Goal: Task Accomplishment & Management: Use online tool/utility

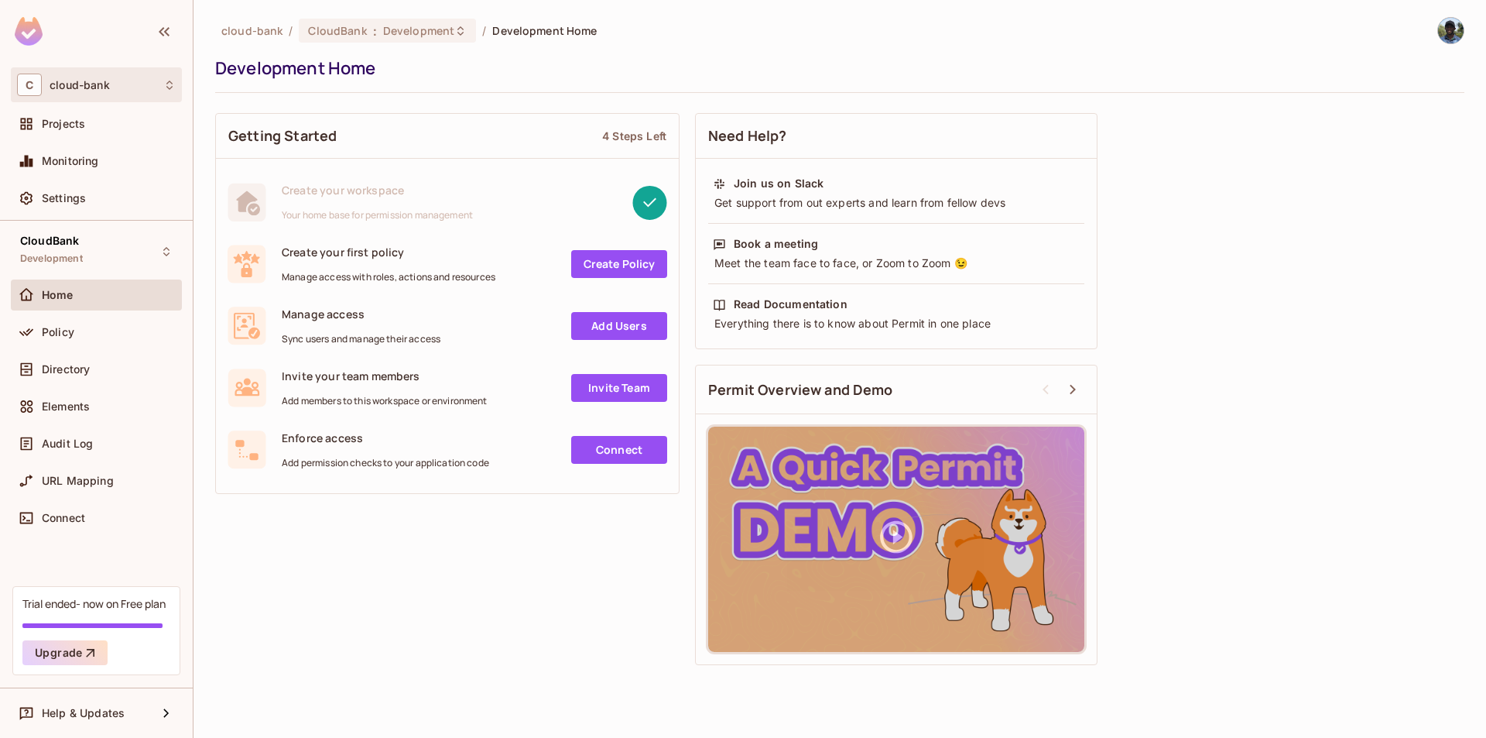
click at [135, 85] on div "C cloud-bank" at bounding box center [96, 85] width 159 height 22
click at [1288, 194] on div at bounding box center [743, 369] width 1486 height 738
click at [441, 35] on span "Development" at bounding box center [418, 30] width 71 height 15
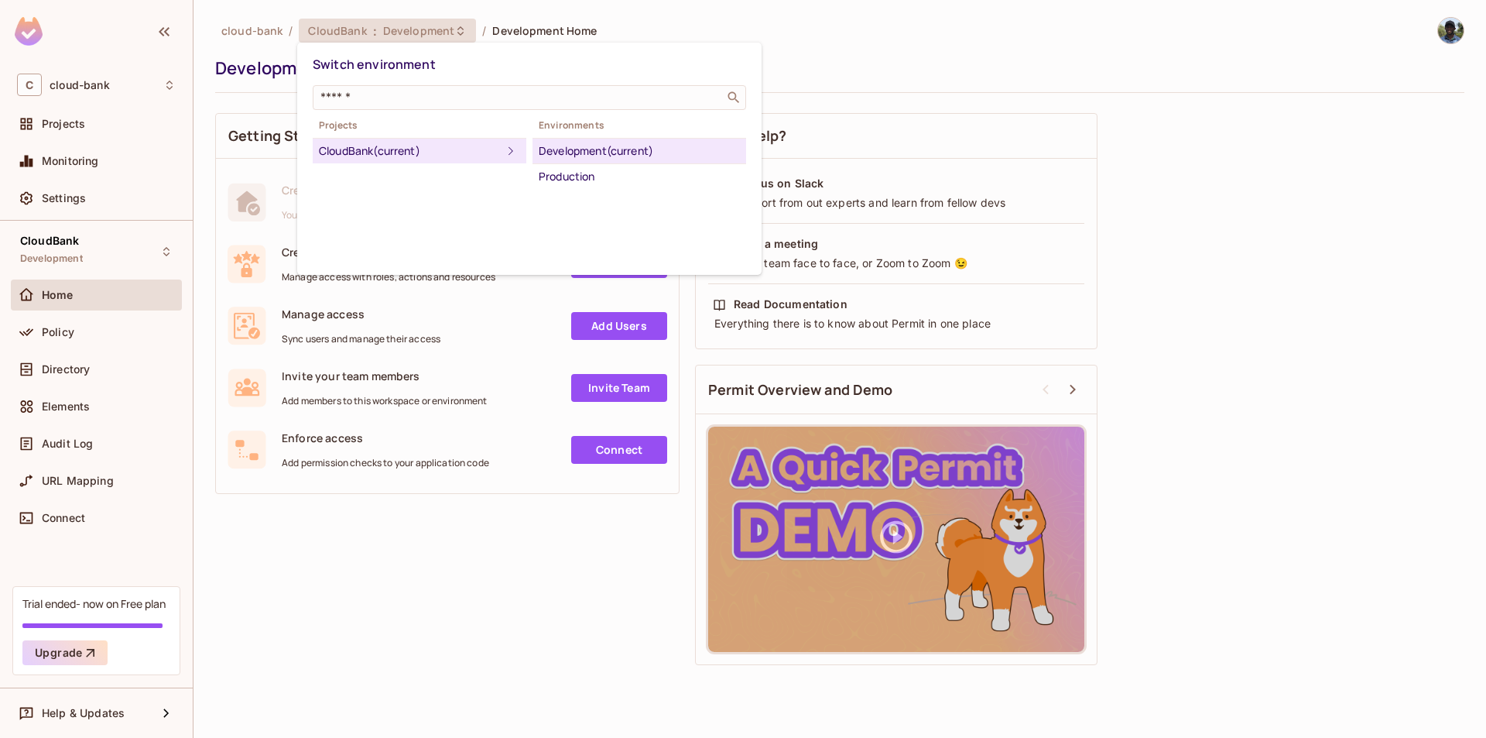
click at [1373, 192] on div at bounding box center [743, 369] width 1486 height 738
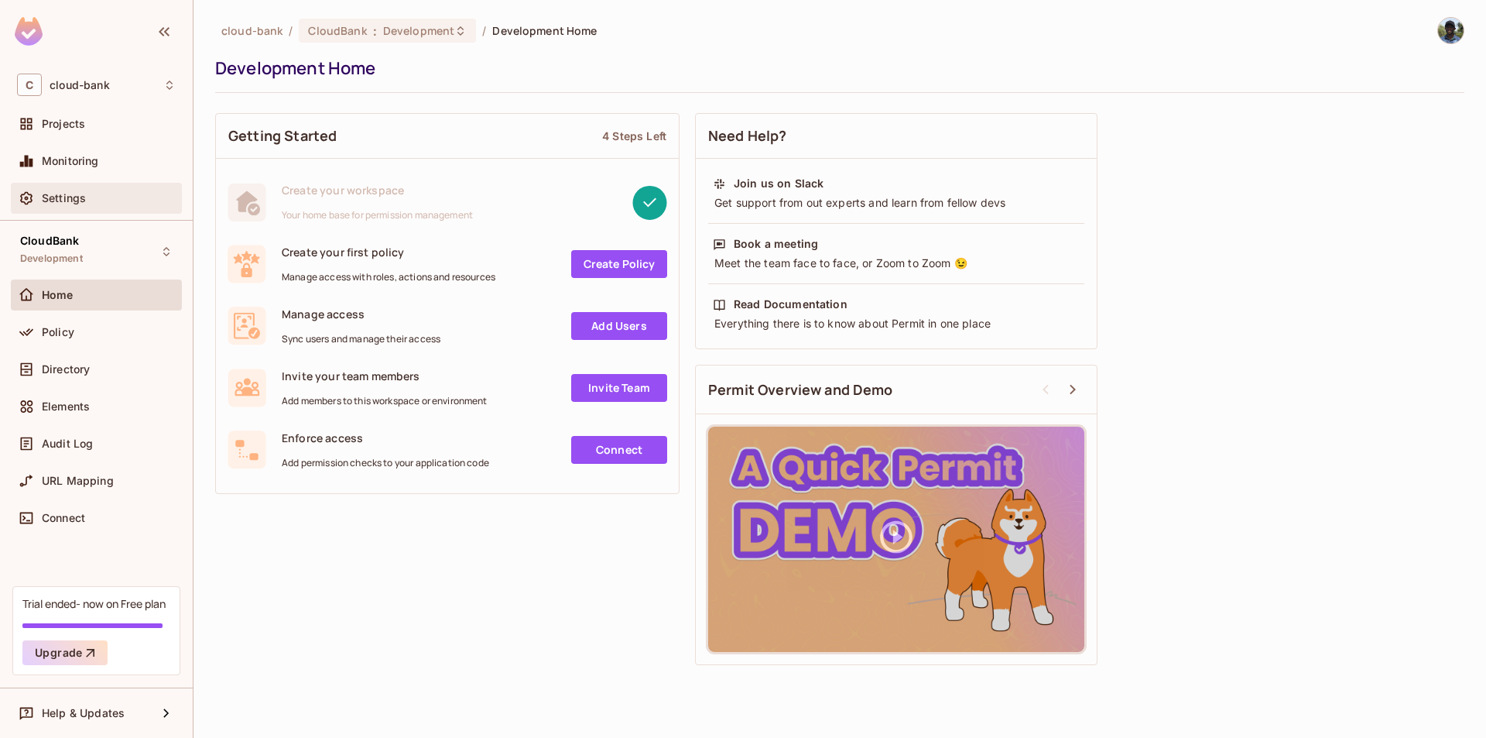
click at [80, 204] on span "Settings" at bounding box center [64, 198] width 44 height 12
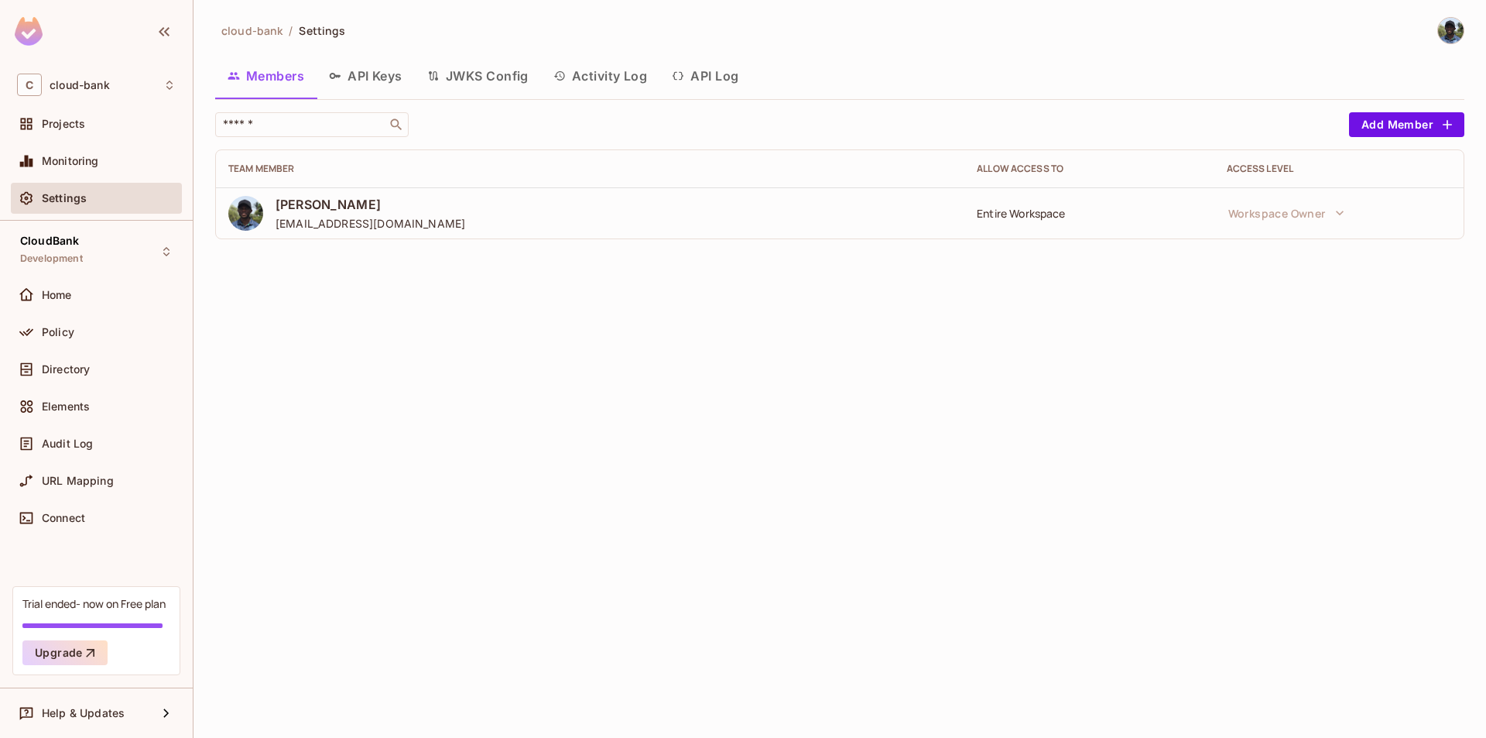
click at [361, 77] on button "API Keys" at bounding box center [366, 75] width 98 height 39
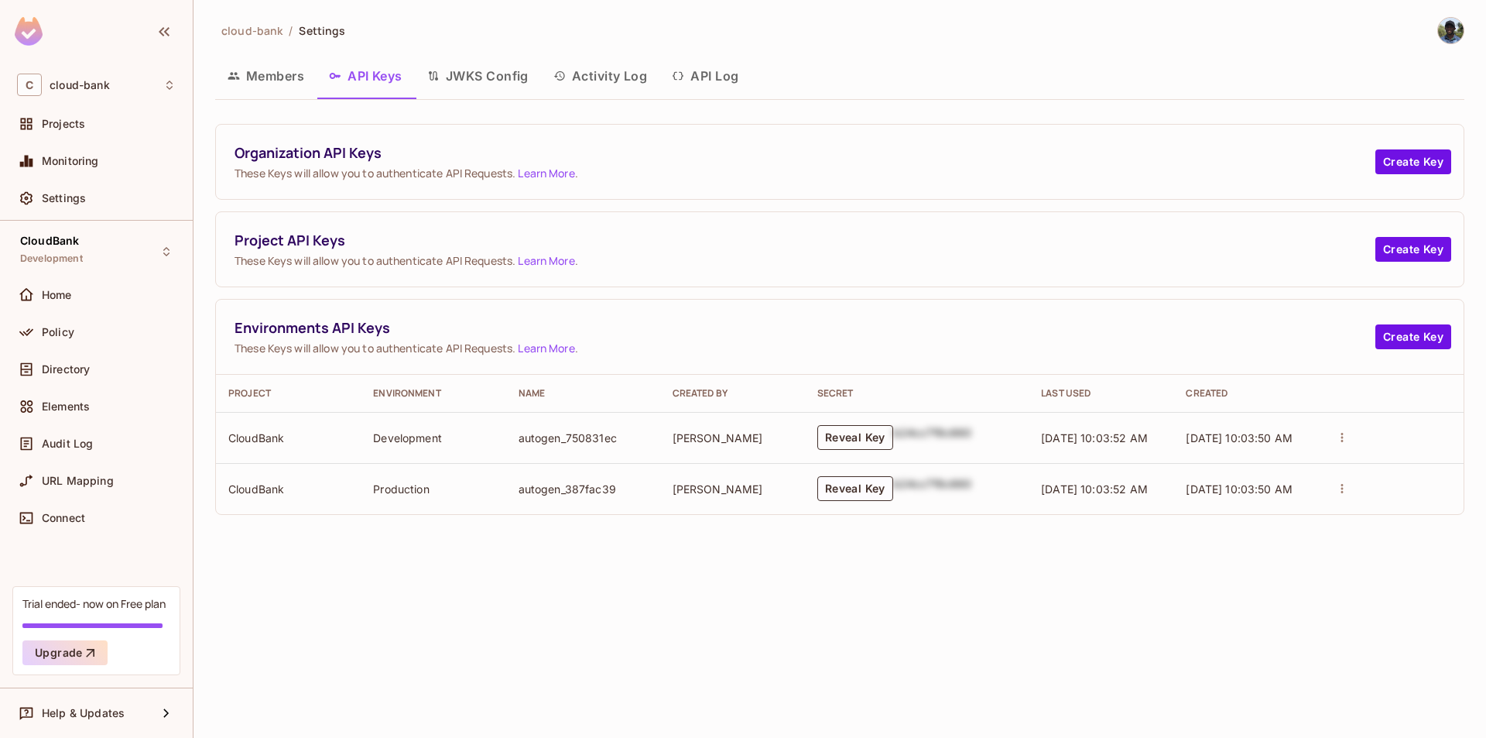
click at [857, 444] on button "Reveal Key" at bounding box center [855, 437] width 76 height 25
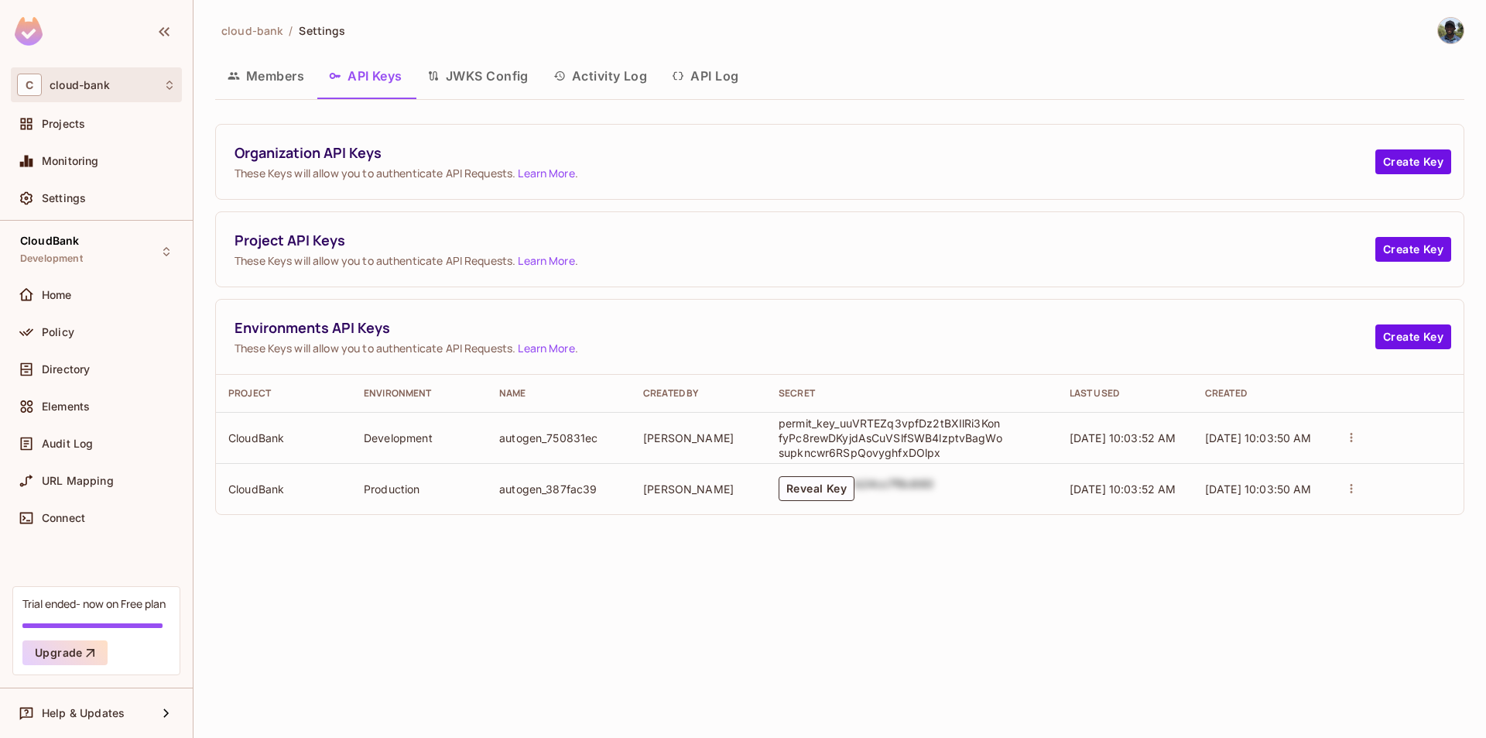
click at [153, 82] on div "C cloud-bank" at bounding box center [96, 85] width 159 height 22
click at [888, 67] on div at bounding box center [743, 369] width 1486 height 738
click at [115, 128] on div "Projects" at bounding box center [109, 124] width 134 height 12
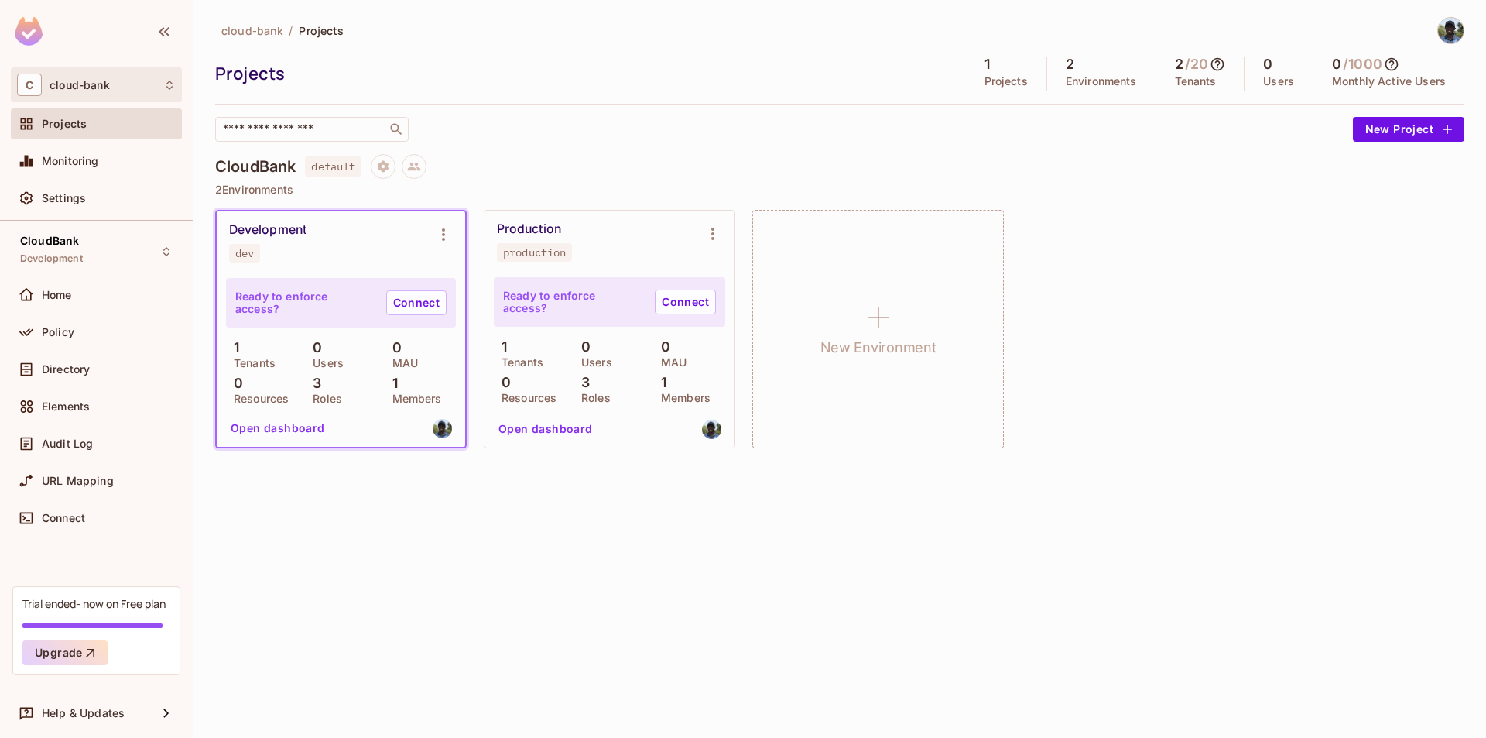
click at [101, 87] on span "cloud-bank" at bounding box center [80, 85] width 60 height 12
click at [1453, 29] on div at bounding box center [743, 369] width 1486 height 738
click at [1450, 38] on img at bounding box center [1451, 31] width 26 height 26
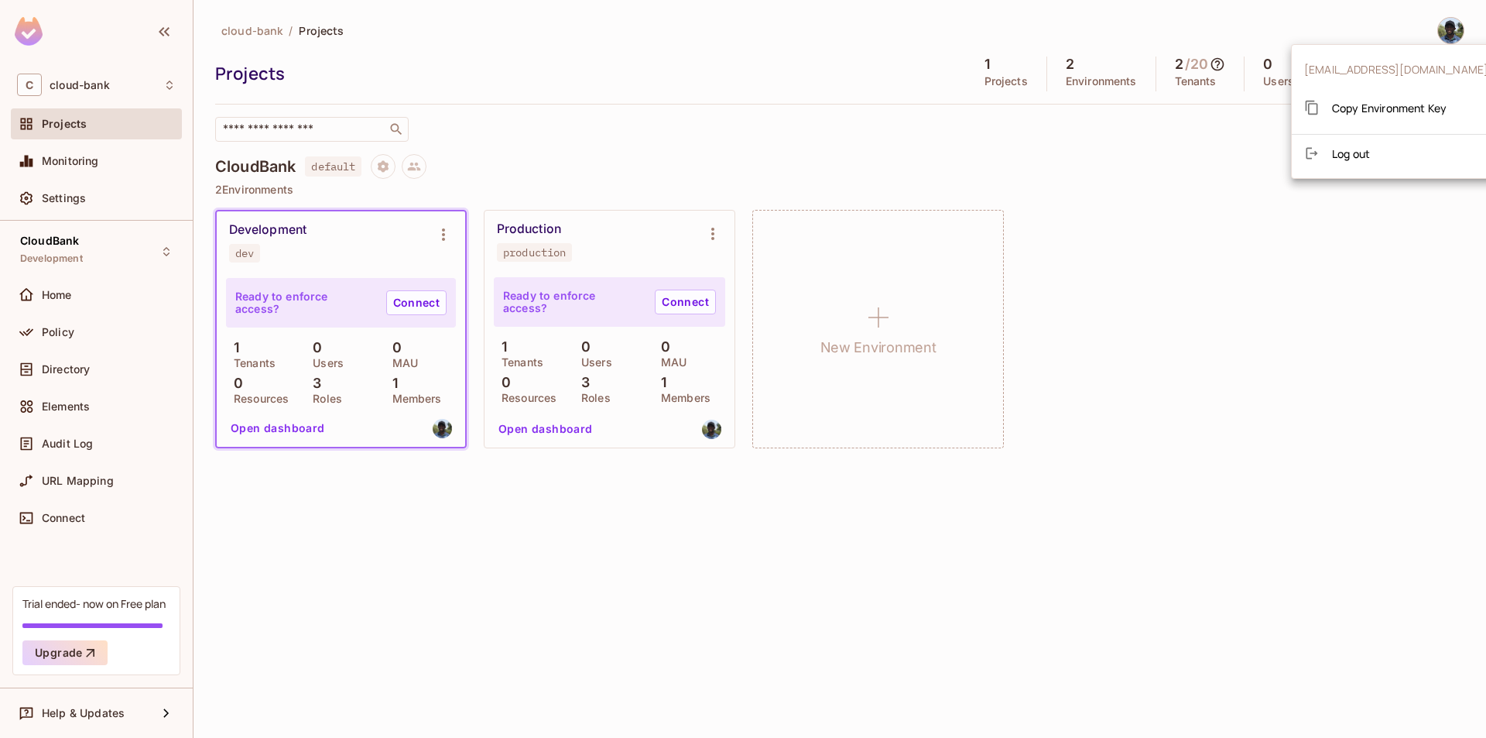
click at [104, 83] on div at bounding box center [743, 369] width 1486 height 738
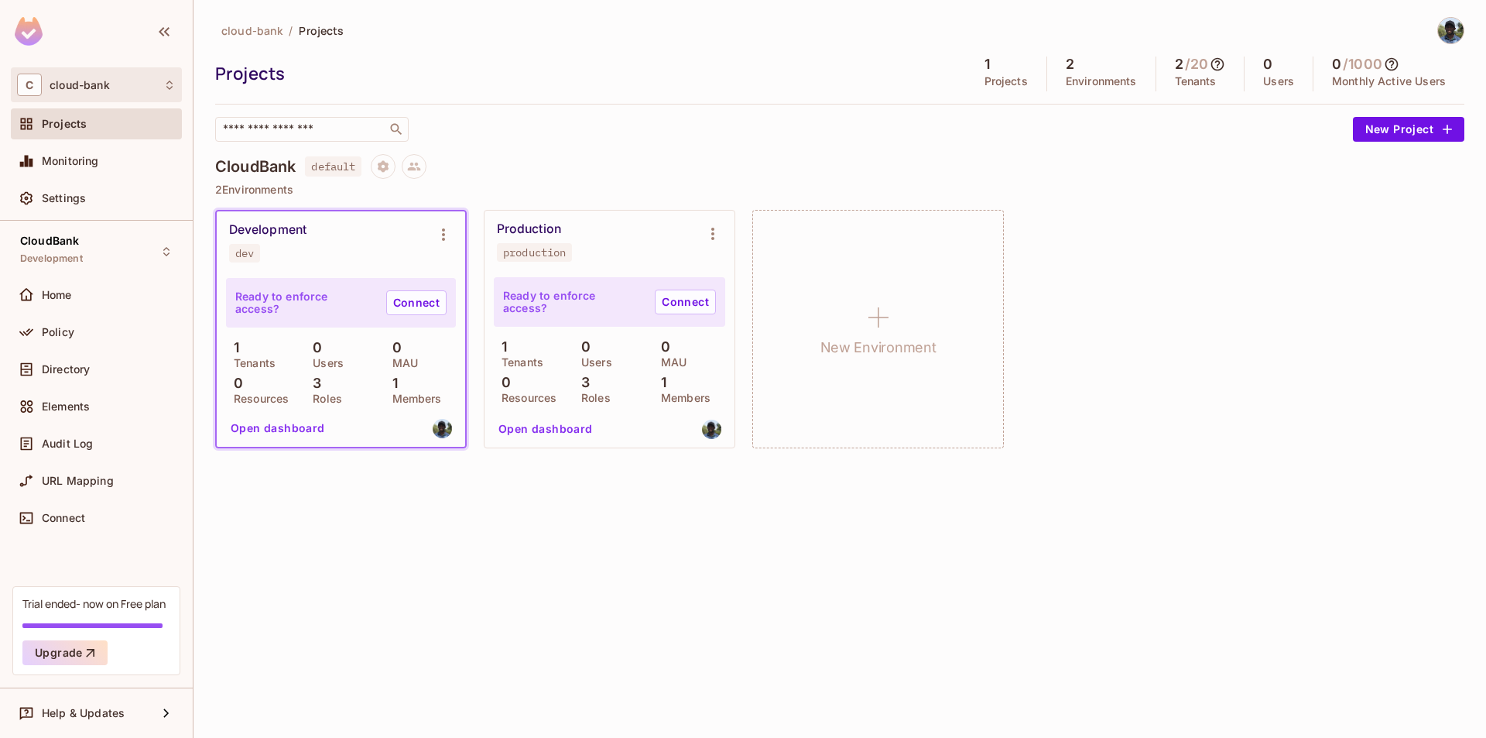
click at [102, 87] on span "cloud-bank" at bounding box center [80, 85] width 60 height 12
click at [115, 126] on span "cloud-bank" at bounding box center [87, 130] width 108 height 15
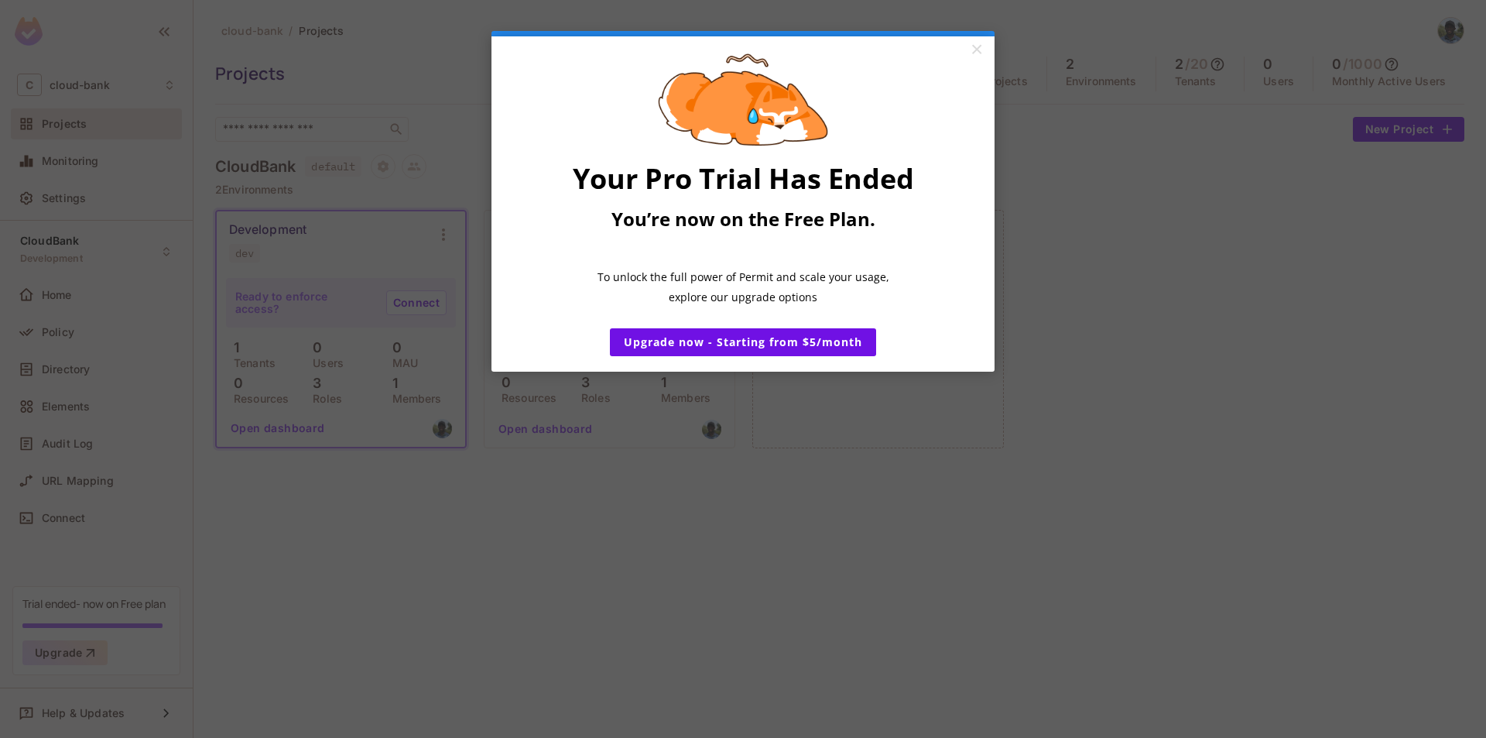
click at [1121, 312] on appcues "× Your Pro Trial Has Ended You’re now on the Free Plan. ​ To unlock the full po…" at bounding box center [743, 369] width 1486 height 738
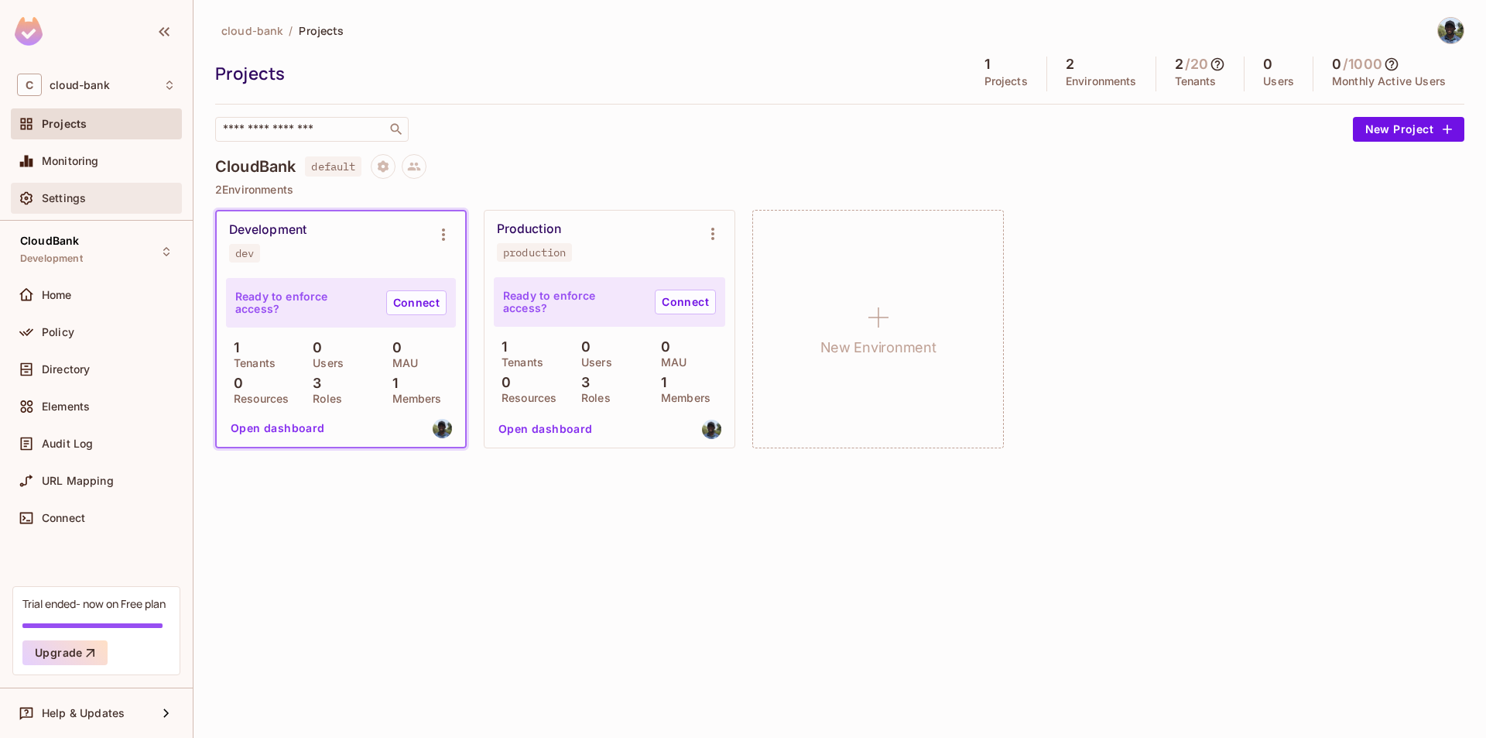
click at [80, 202] on span "Settings" at bounding box center [64, 198] width 44 height 12
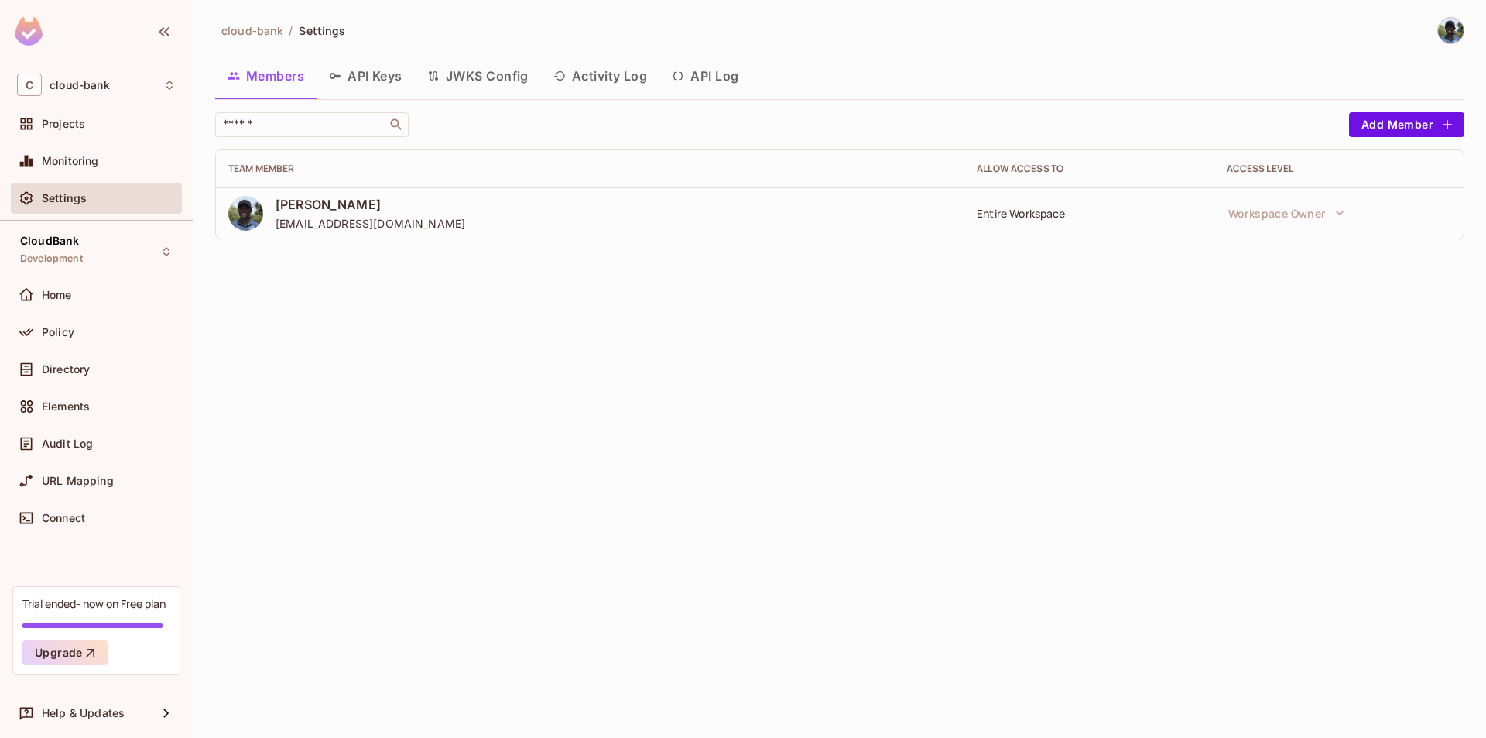
click at [234, 29] on span "cloud-bank" at bounding box center [251, 30] width 61 height 15
click at [488, 77] on button "JWKS Config" at bounding box center [478, 75] width 126 height 39
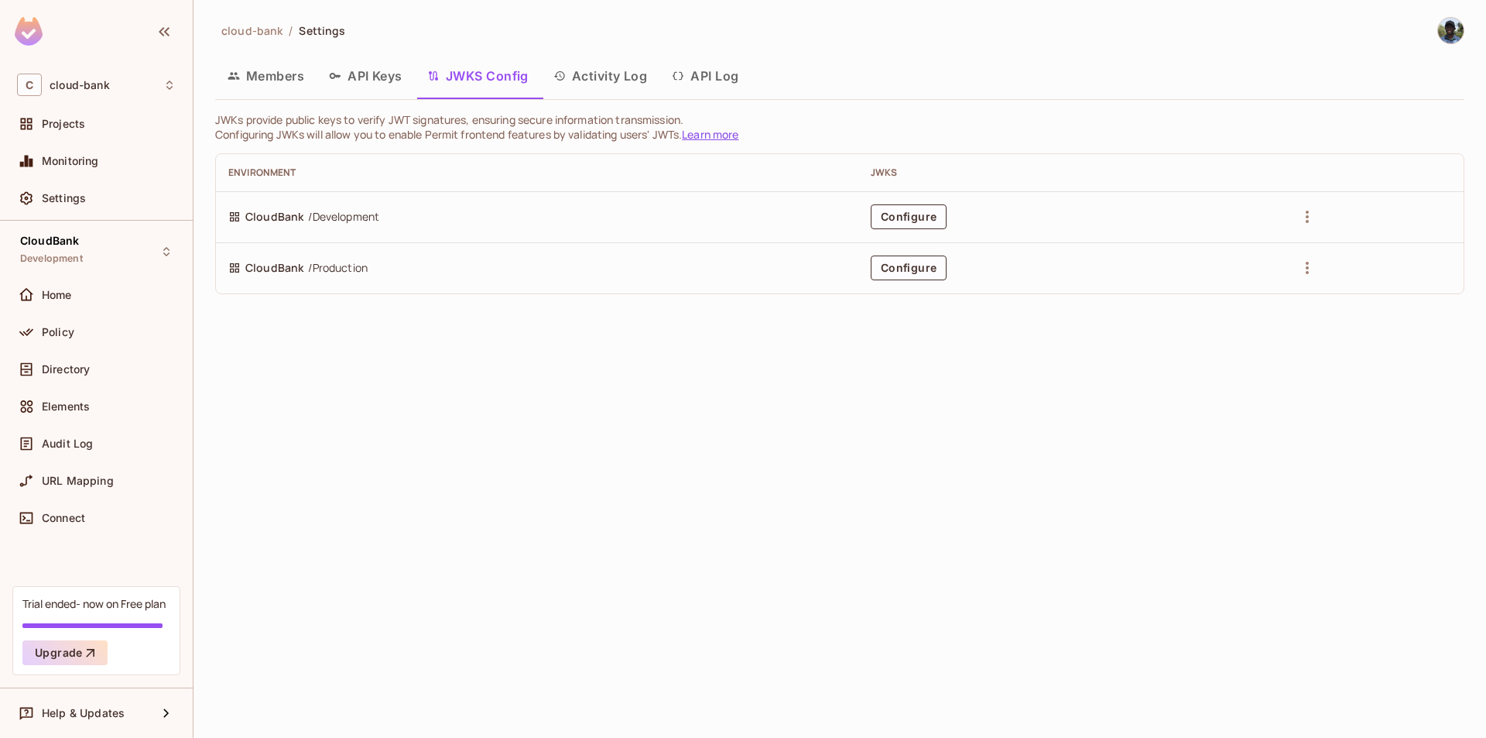
click at [700, 82] on button "API Log" at bounding box center [704, 75] width 91 height 39
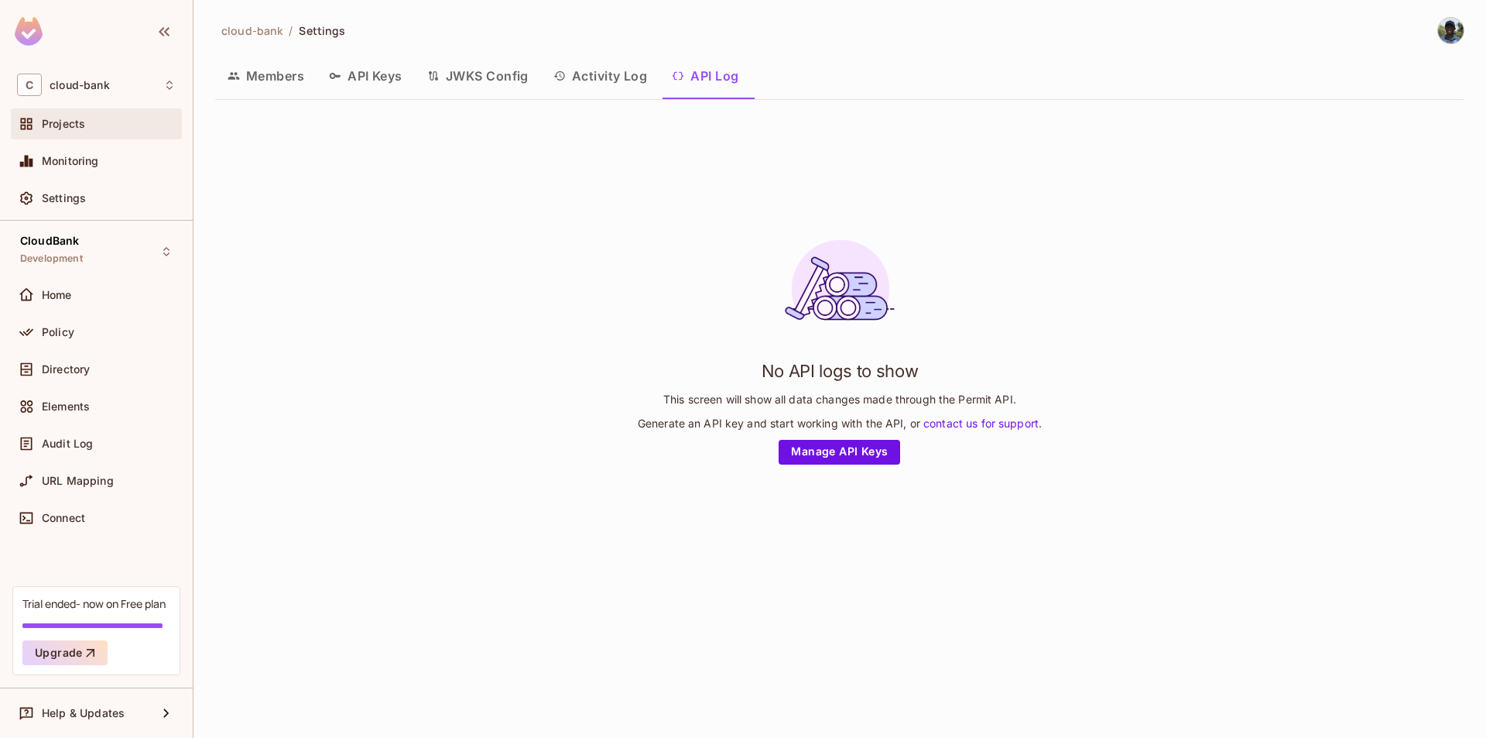
click at [155, 129] on div "Projects" at bounding box center [109, 124] width 134 height 12
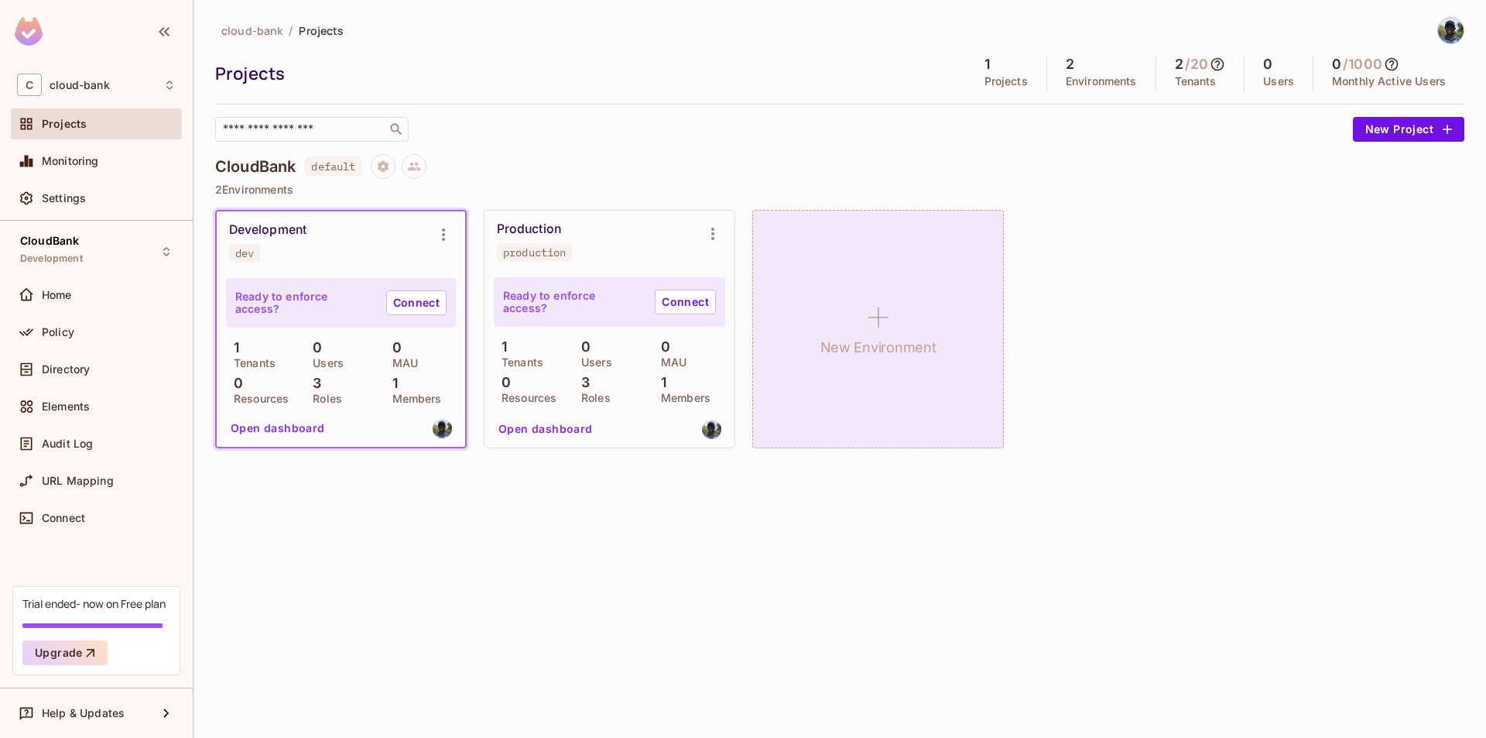
click at [887, 323] on icon at bounding box center [878, 317] width 37 height 37
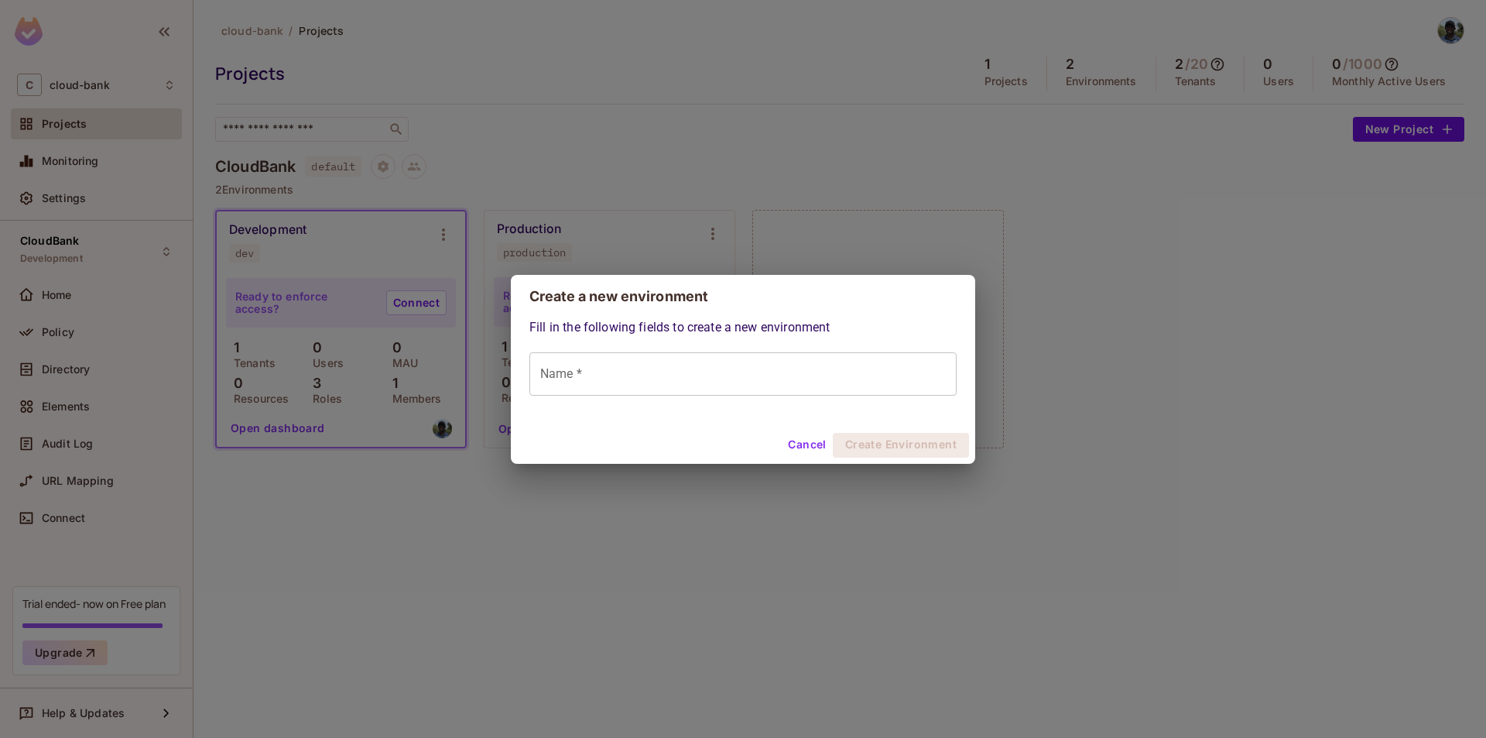
click at [642, 378] on input "Name *" at bounding box center [742, 373] width 427 height 43
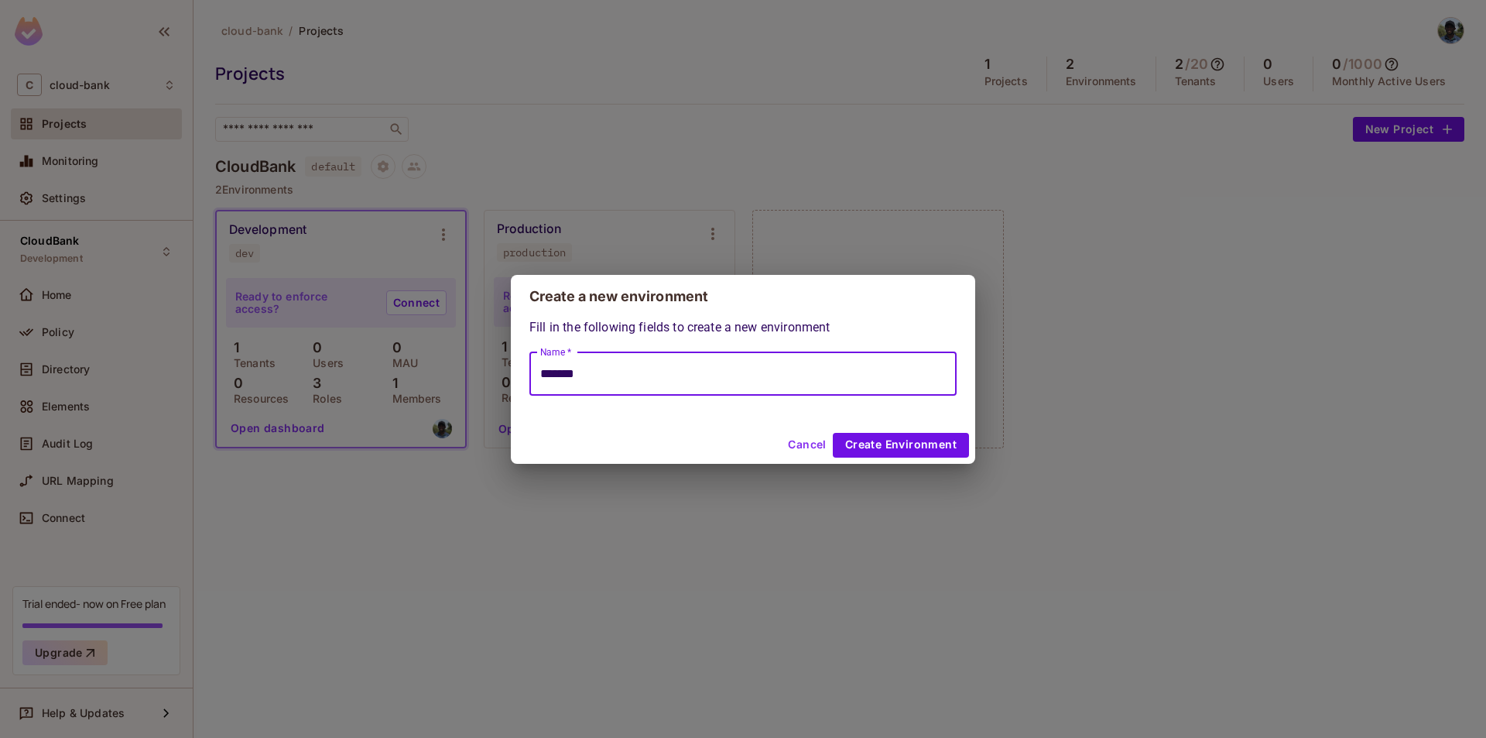
type input "*******"
click at [821, 327] on div "Fill in the following fields to create a new environment Name * ******* Name *" at bounding box center [742, 356] width 427 height 77
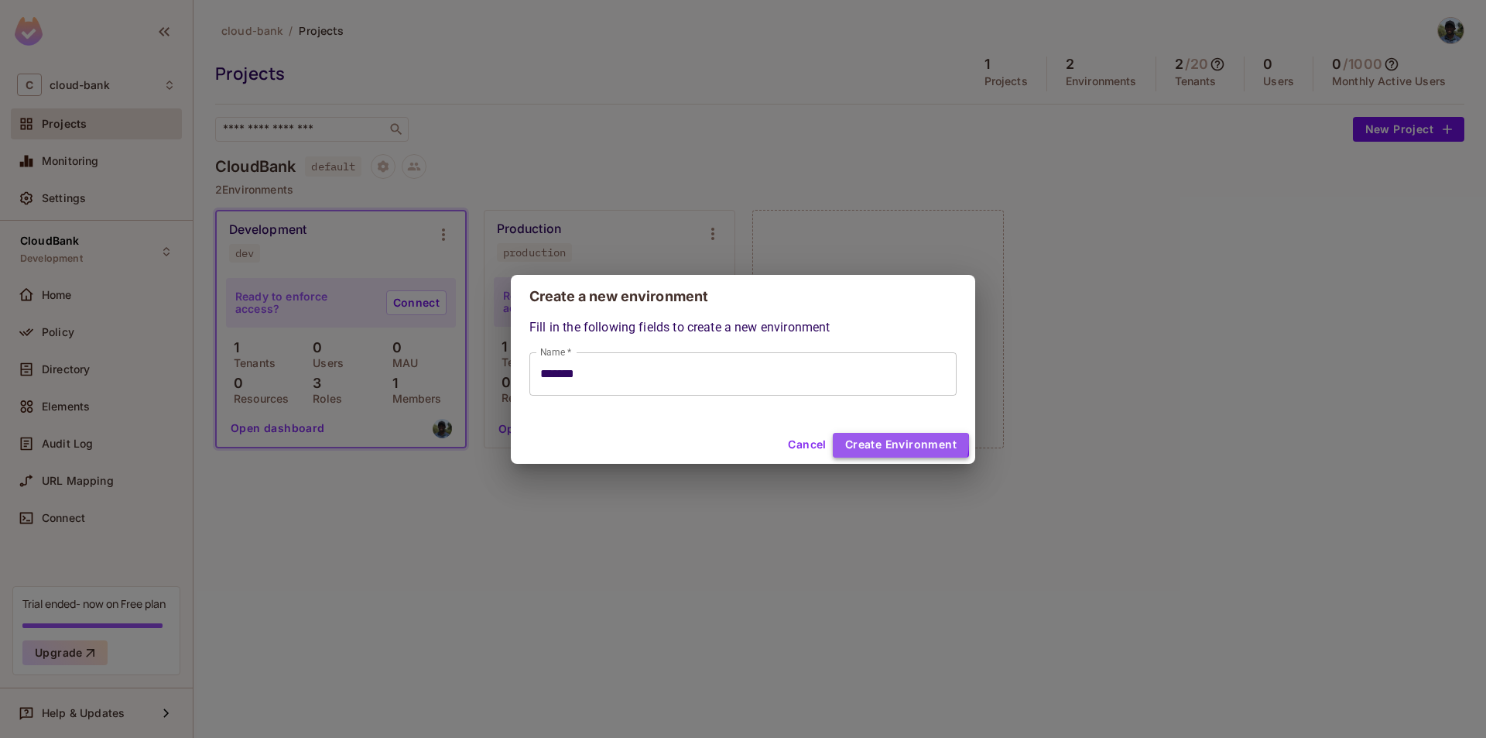
click at [892, 441] on button "Create Environment" at bounding box center [901, 445] width 136 height 25
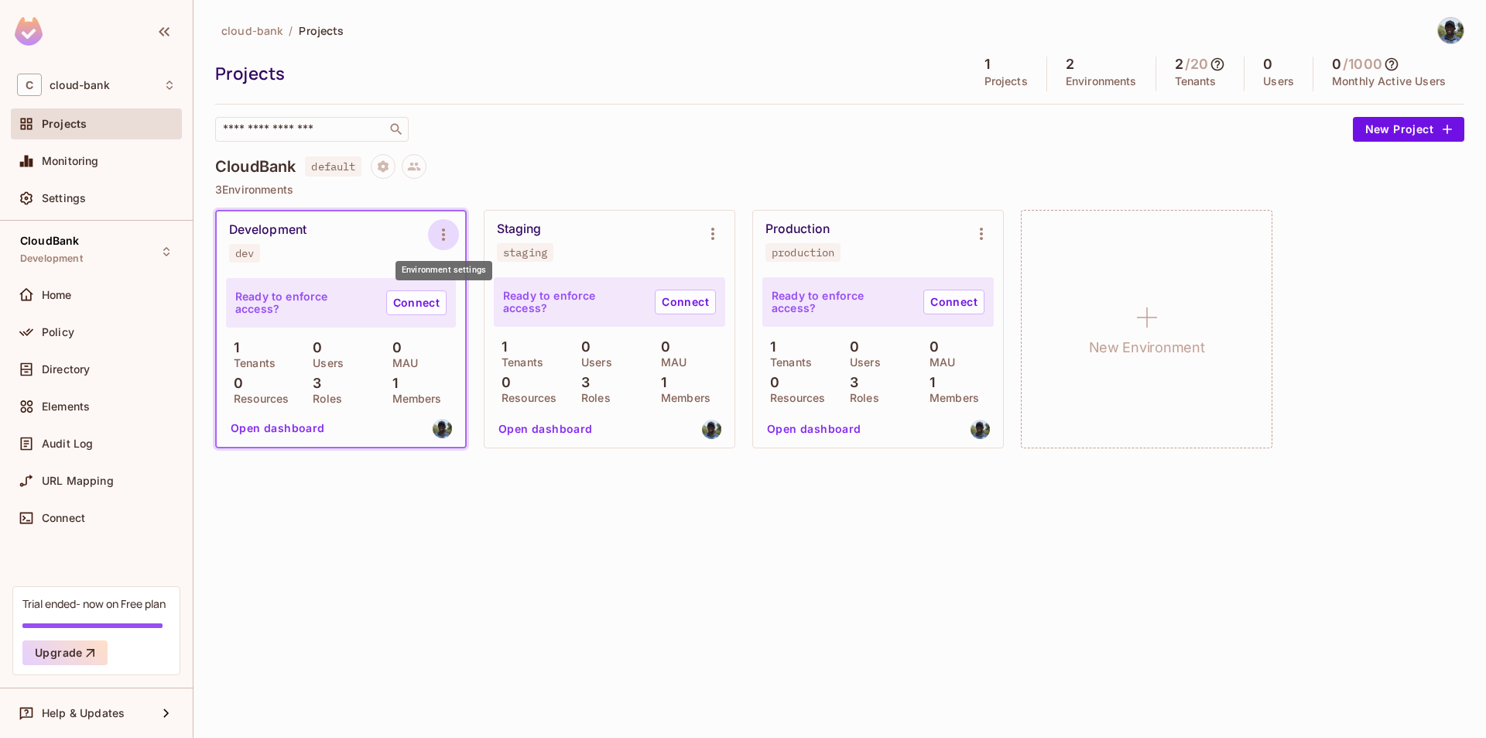
click at [447, 234] on icon "Environment settings" at bounding box center [443, 234] width 19 height 19
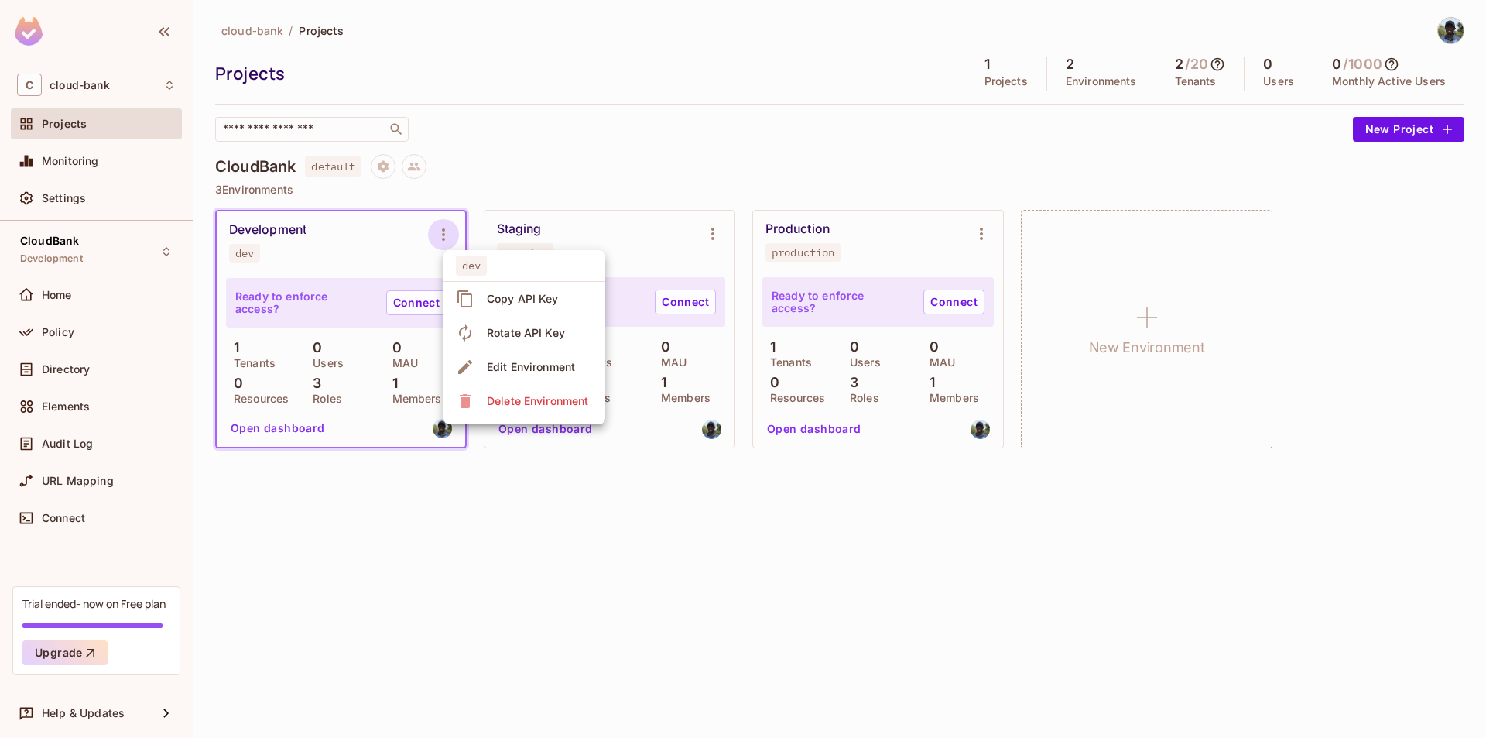
click at [584, 134] on div at bounding box center [743, 369] width 1486 height 738
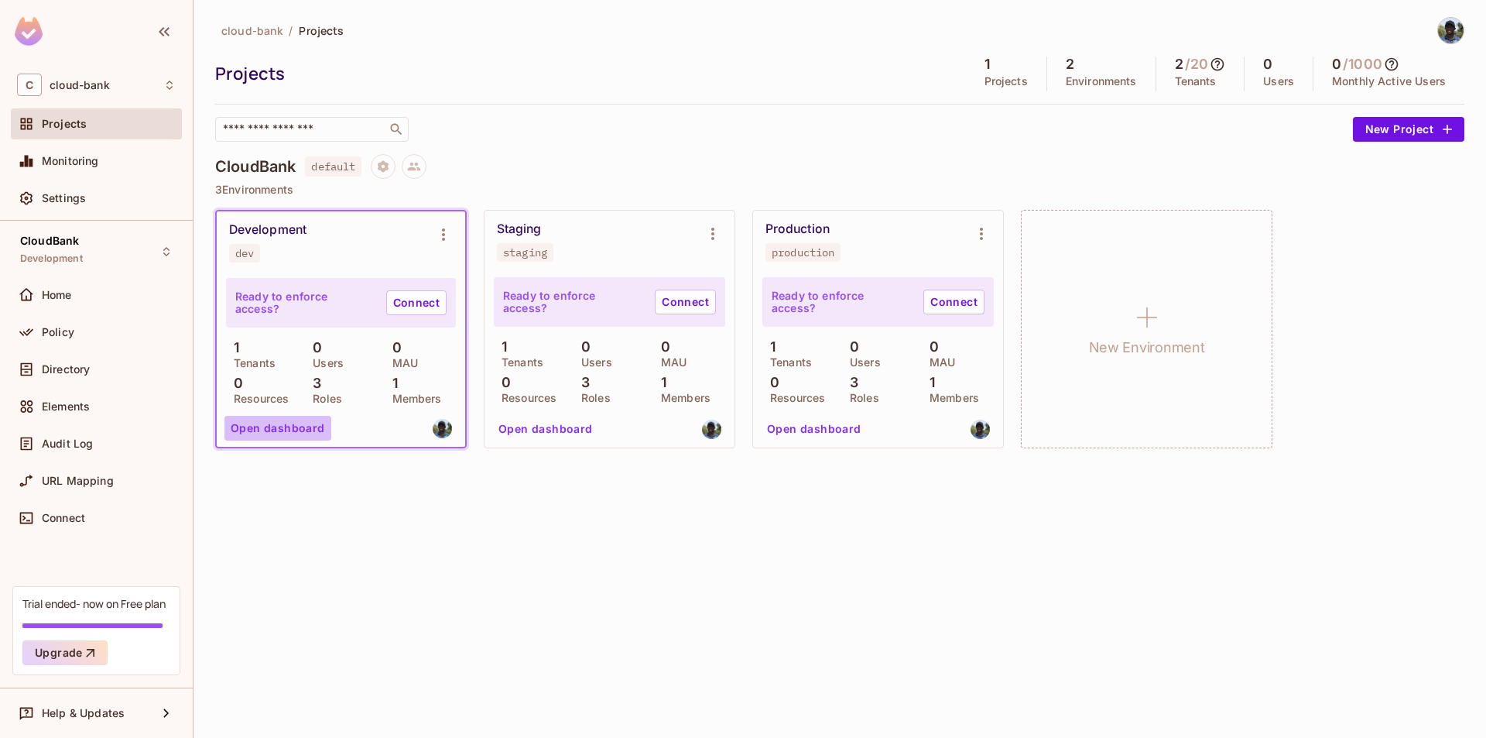
click at [287, 425] on button "Open dashboard" at bounding box center [277, 428] width 107 height 25
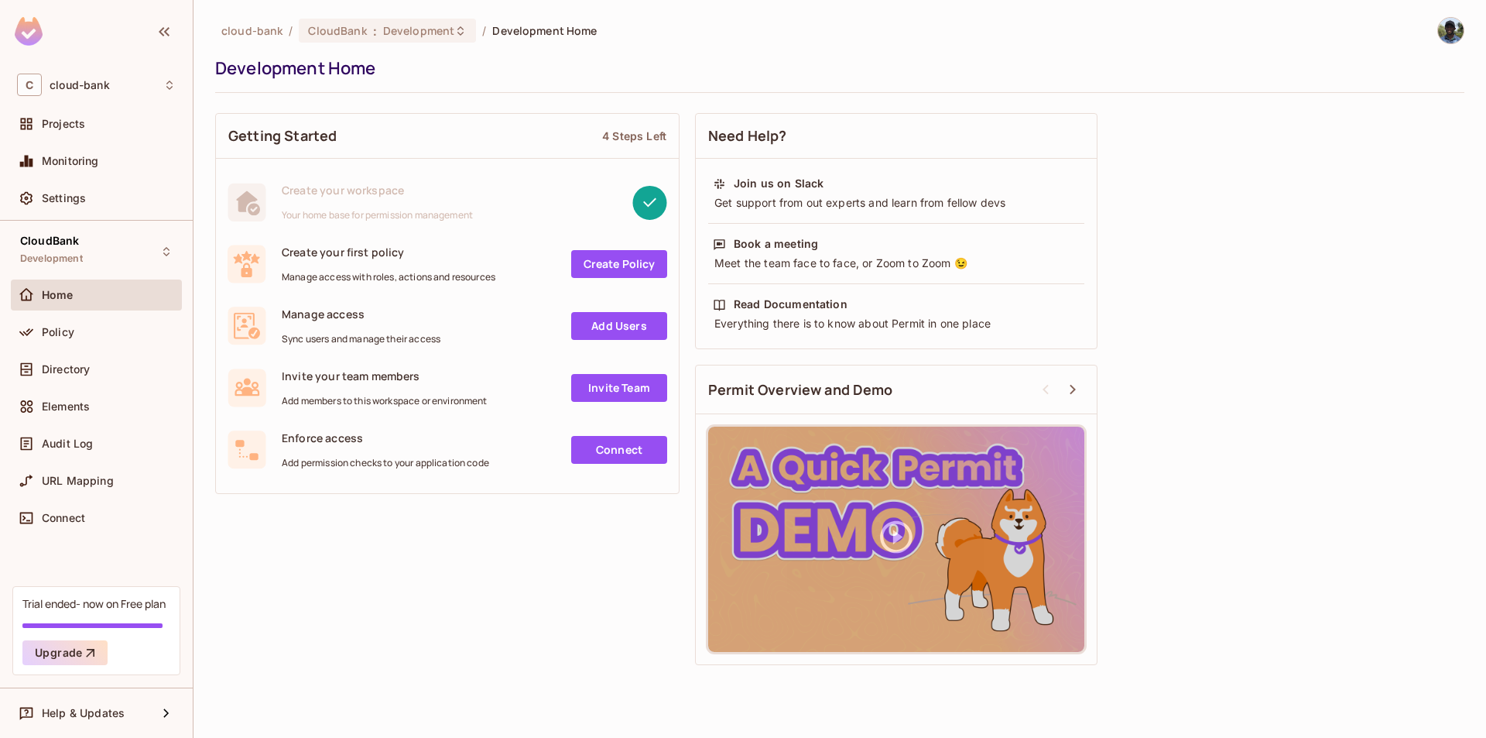
click at [597, 326] on link "Add Users" at bounding box center [619, 326] width 96 height 28
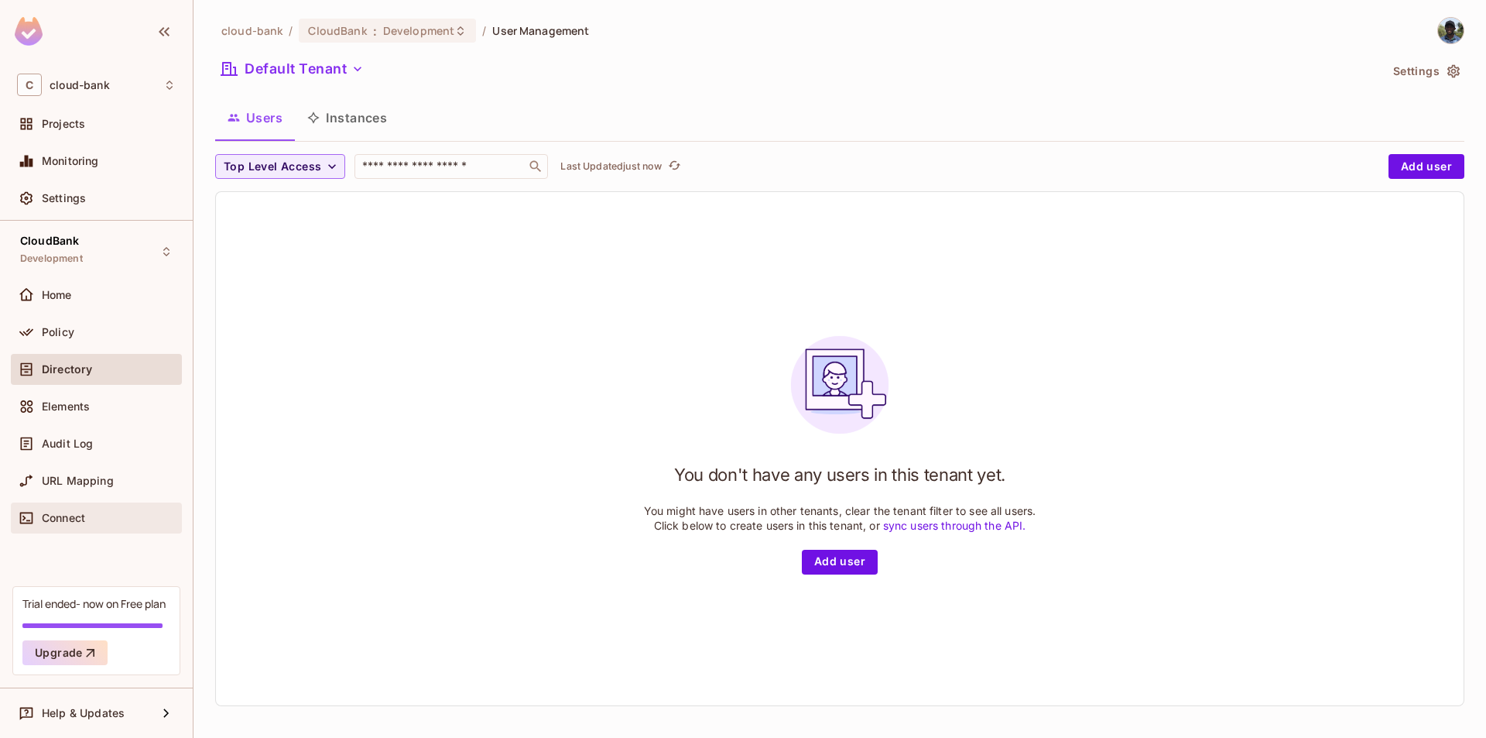
click at [111, 522] on div "Connect" at bounding box center [109, 518] width 134 height 12
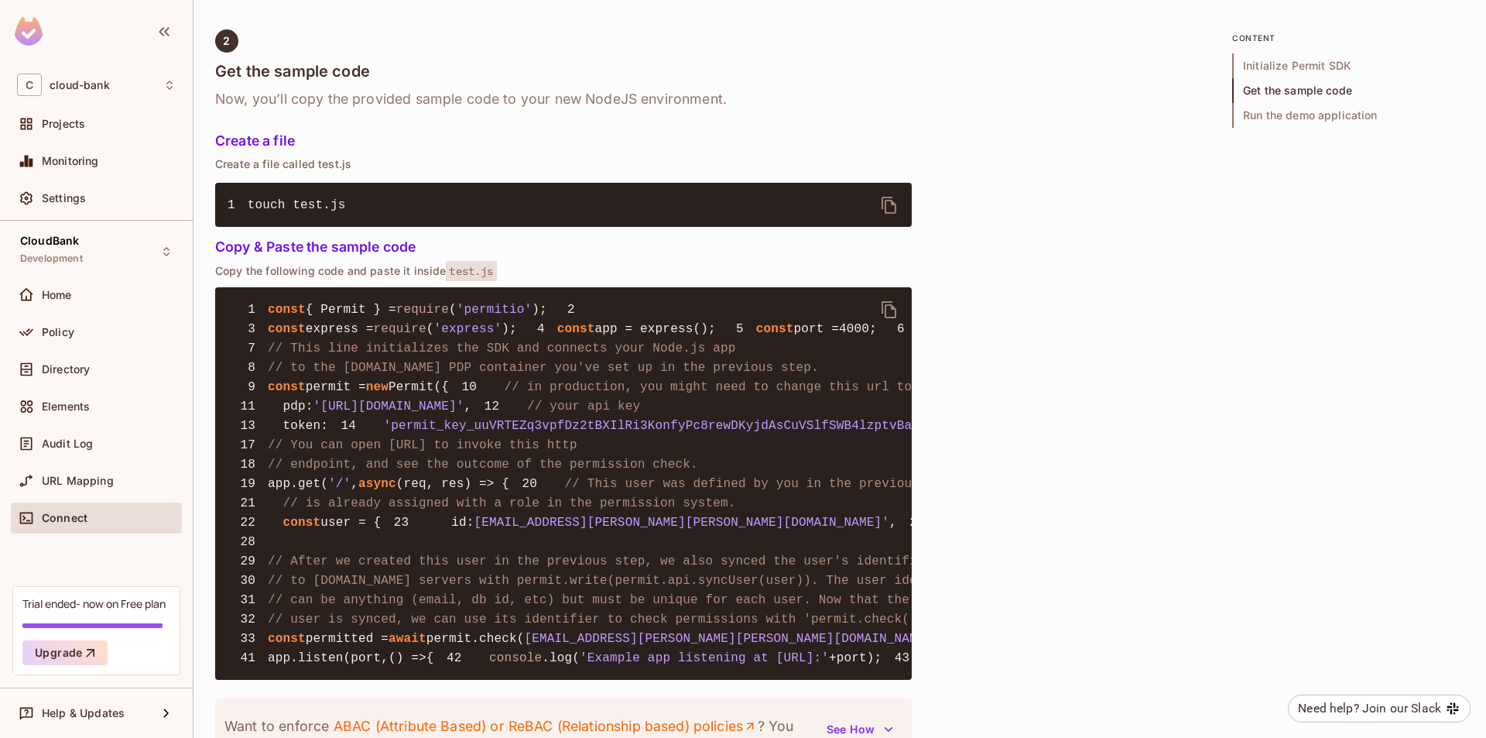
scroll to position [941, 0]
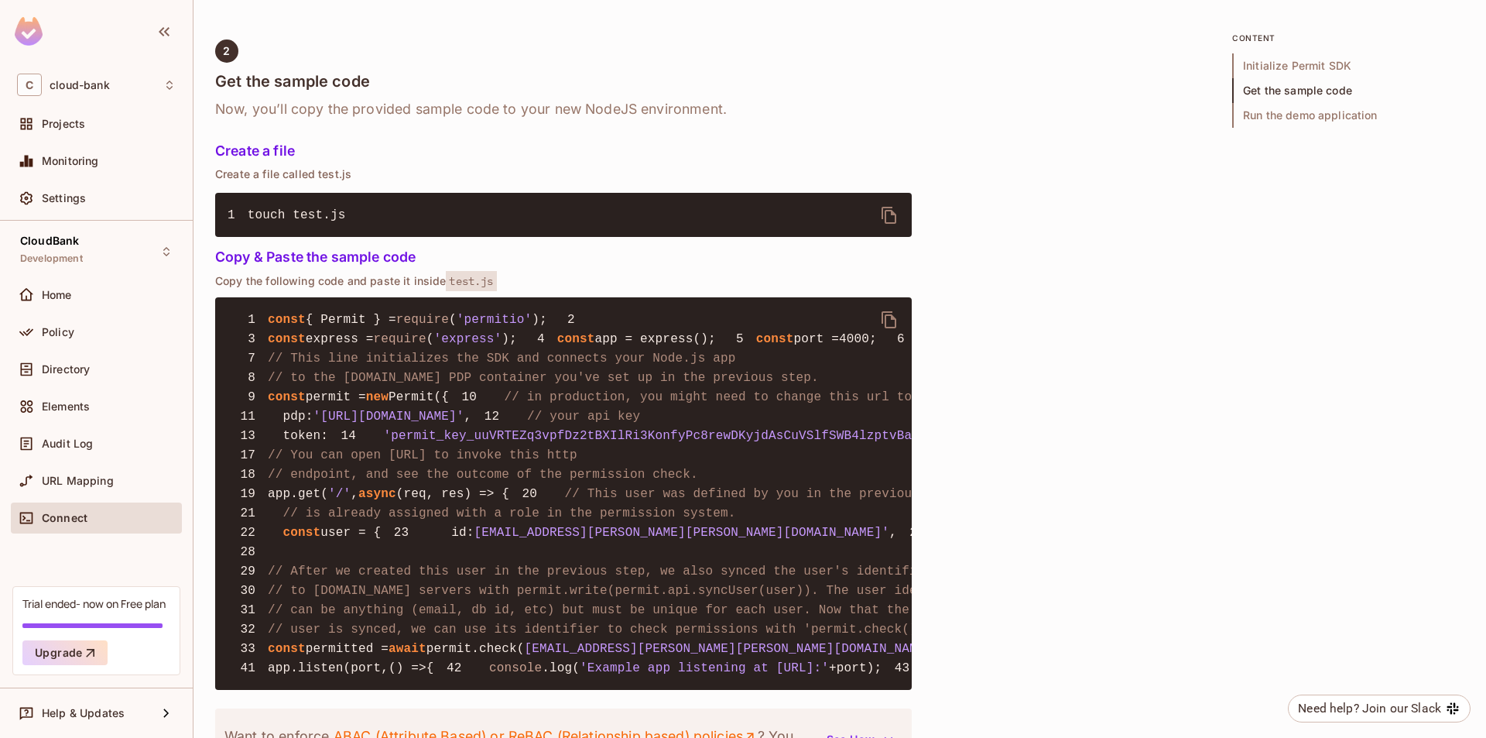
click at [1090, 245] on div "Quick Permit Demo Fastest way to get a taste of Permit’s basic features, uses C…" at bounding box center [839, 179] width 1249 height 1999
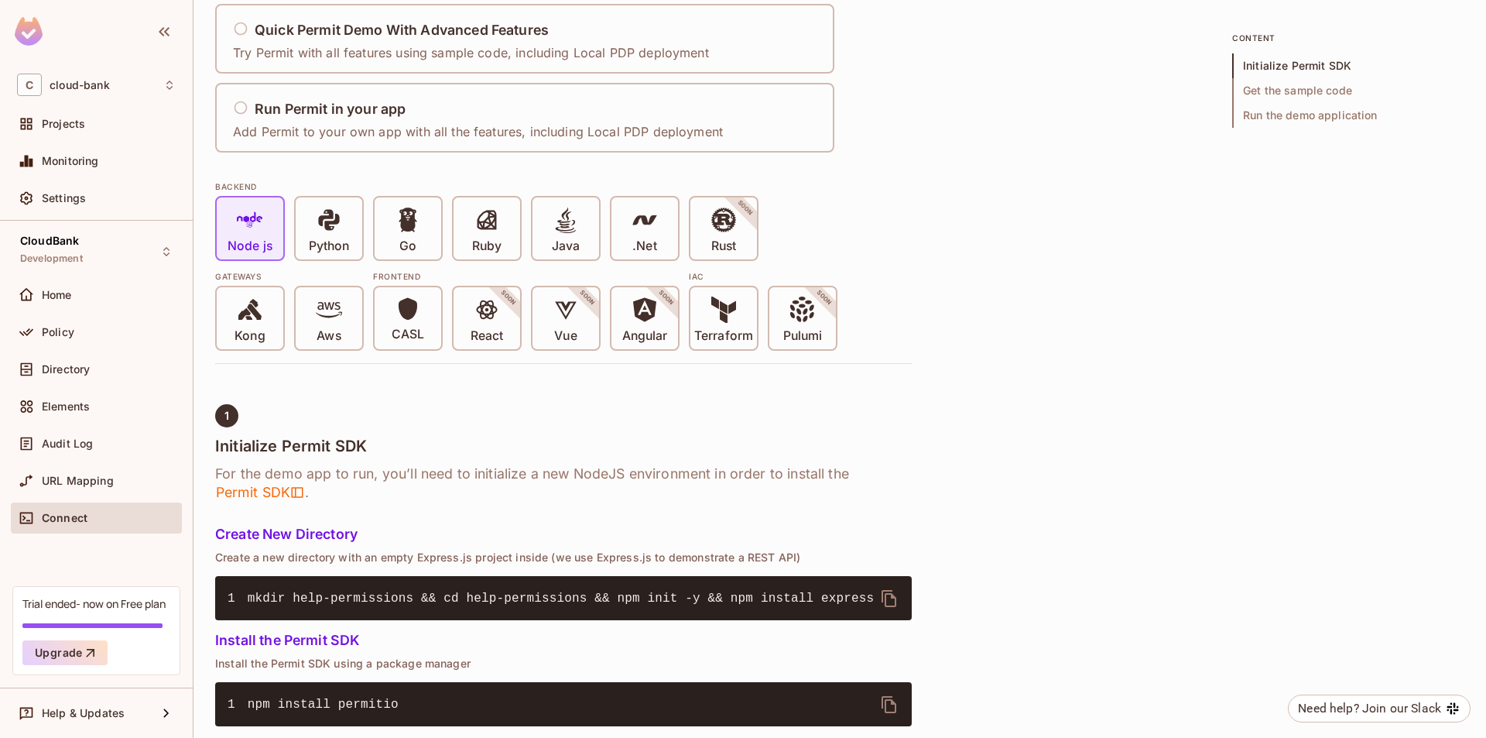
scroll to position [213, 0]
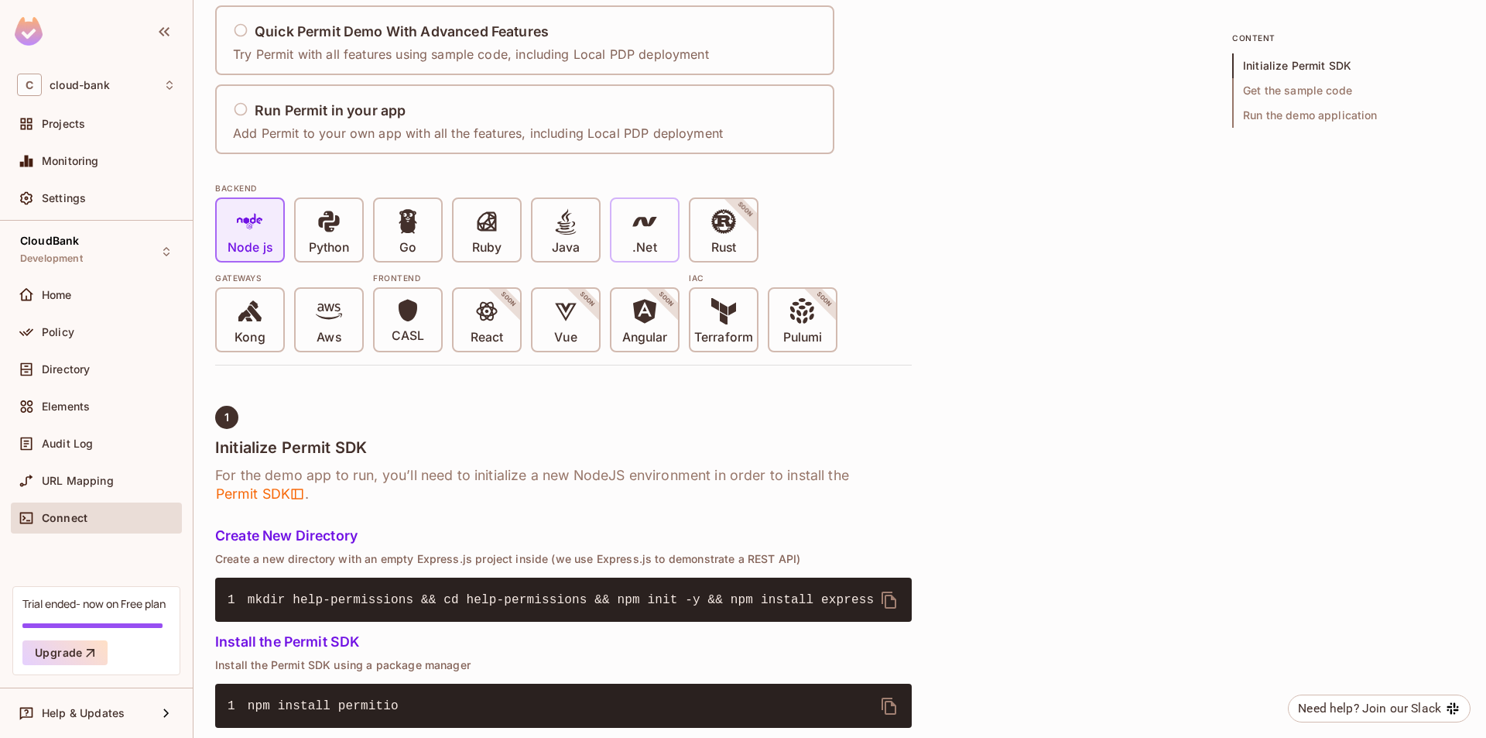
click at [648, 249] on p ".Net" at bounding box center [644, 247] width 24 height 15
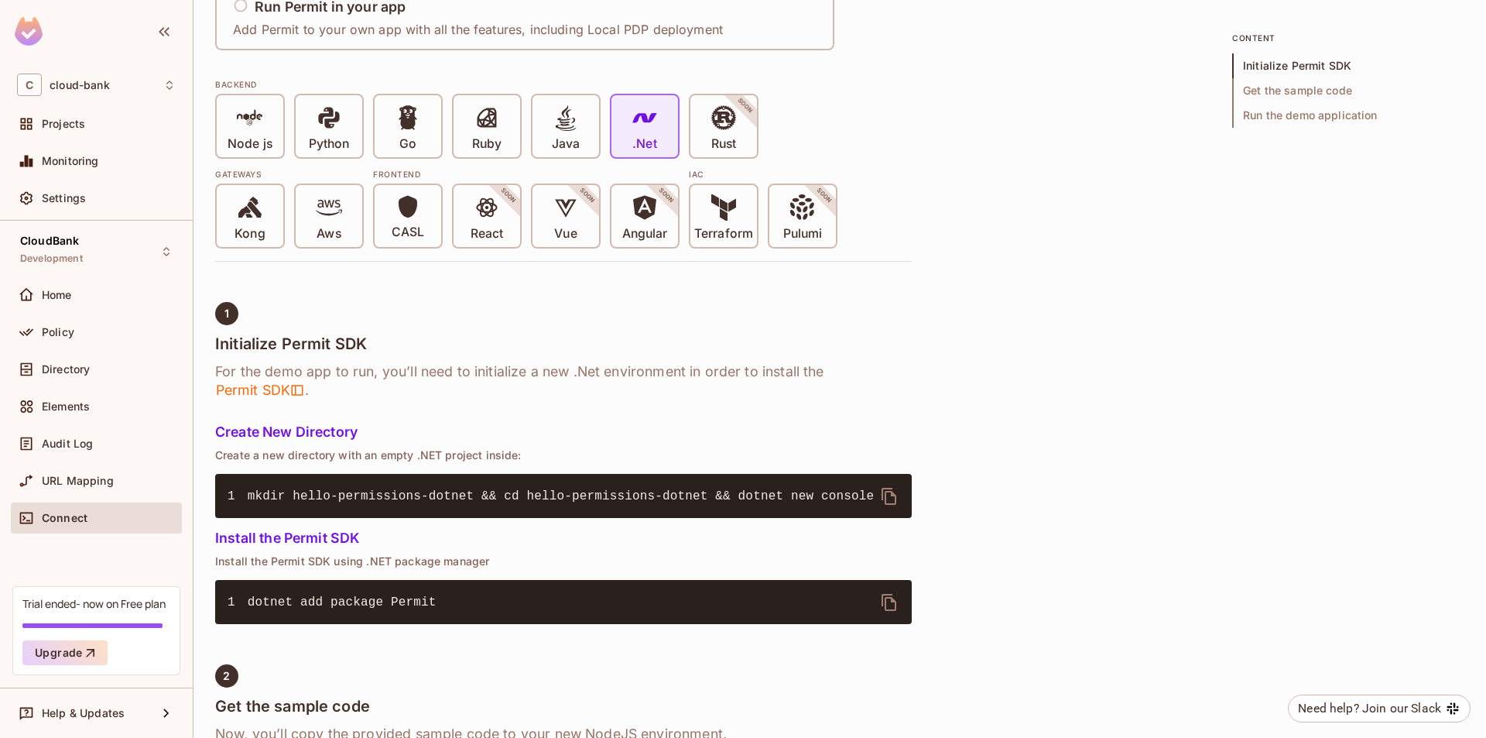
scroll to position [303, 0]
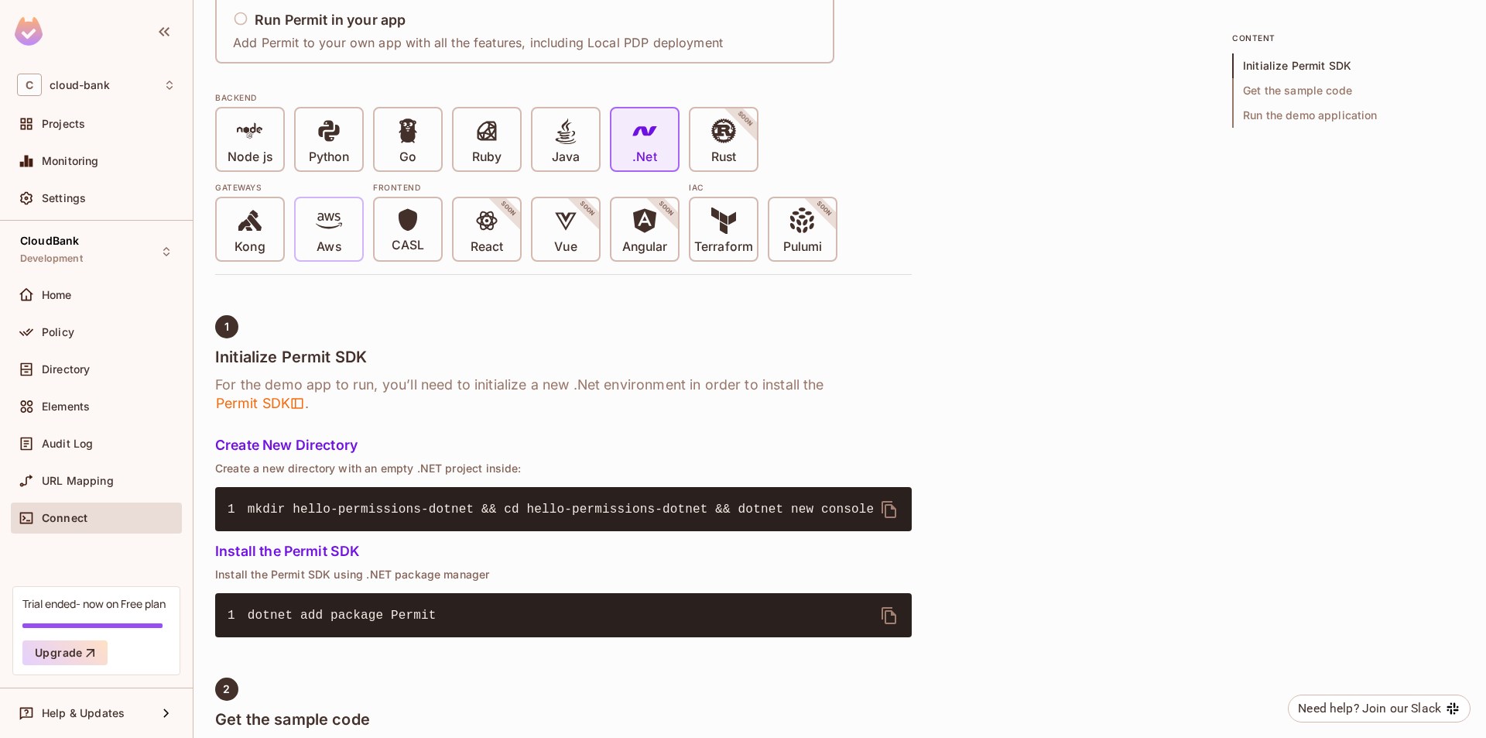
click at [352, 245] on div "Aws" at bounding box center [329, 229] width 67 height 62
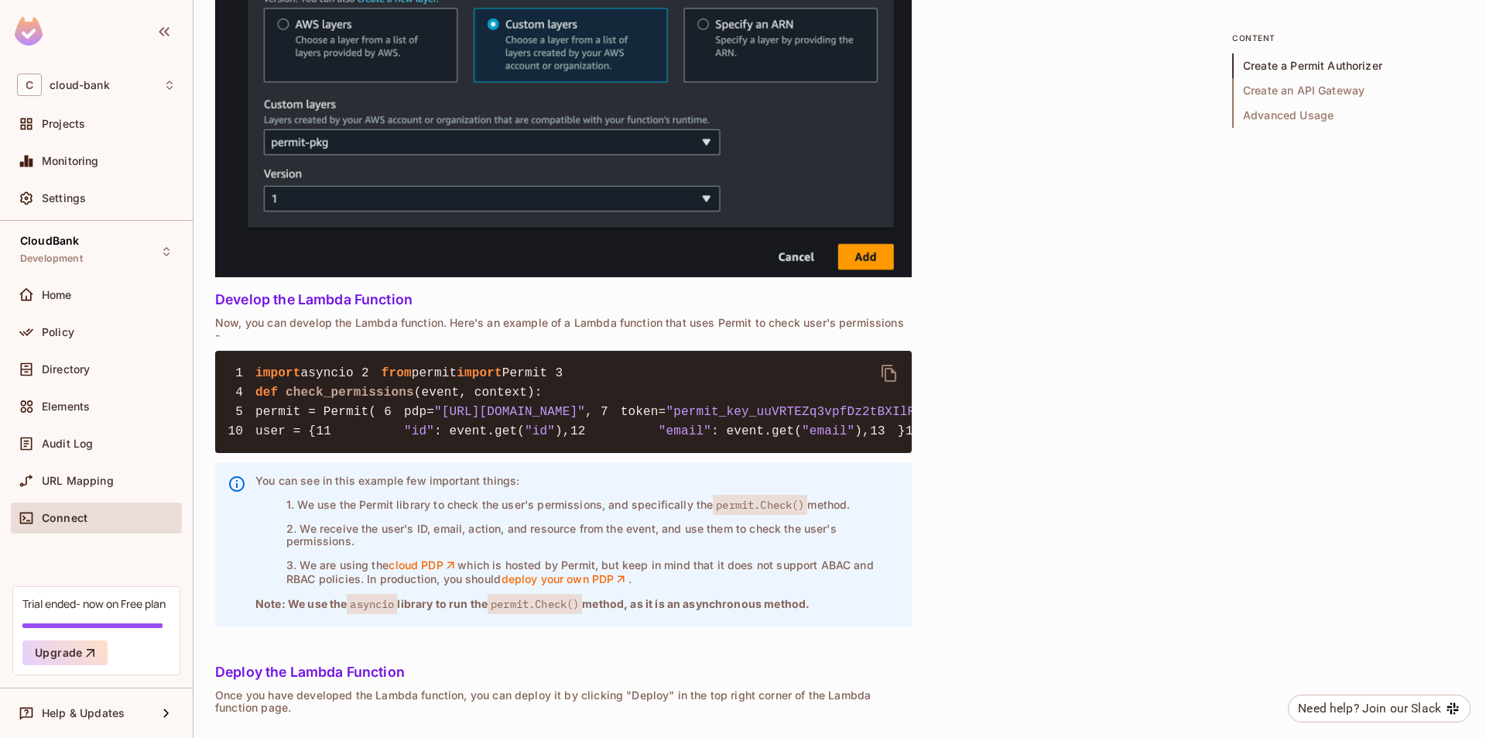
scroll to position [3062, 0]
click at [73, 411] on span "Elements" at bounding box center [66, 406] width 48 height 12
